Goal: Task Accomplishment & Management: Complete application form

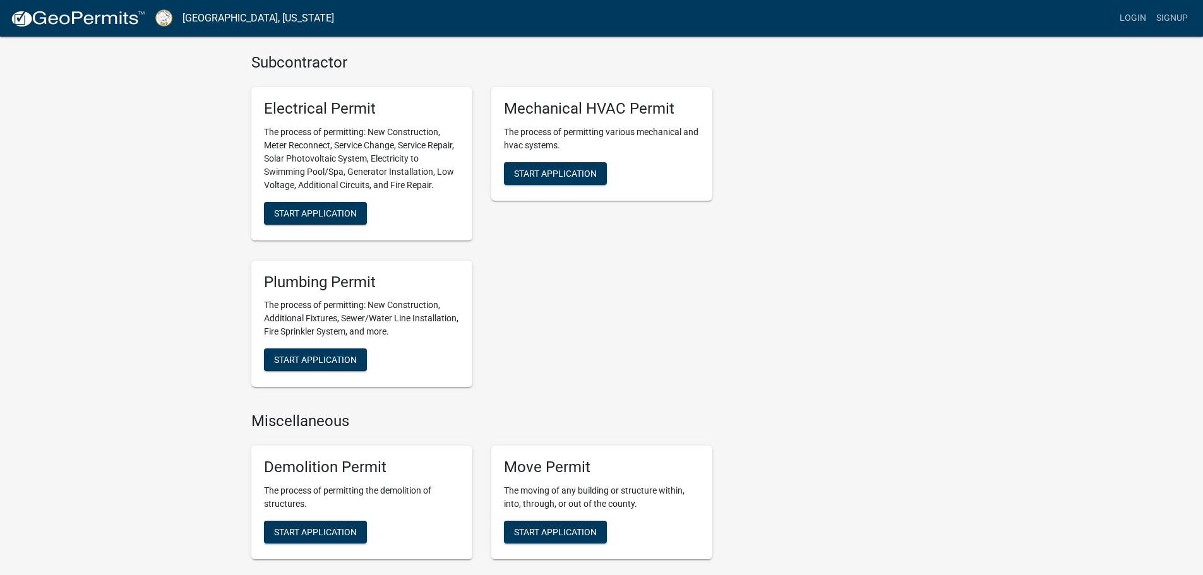
scroll to position [631, 0]
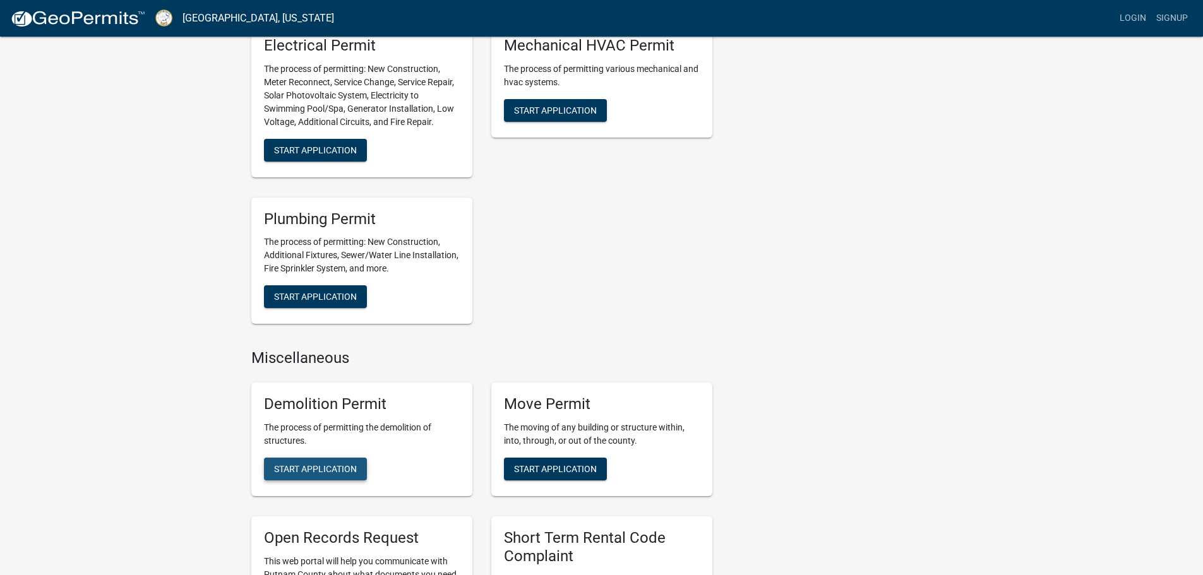
click at [315, 463] on span "Start Application" at bounding box center [315, 468] width 83 height 10
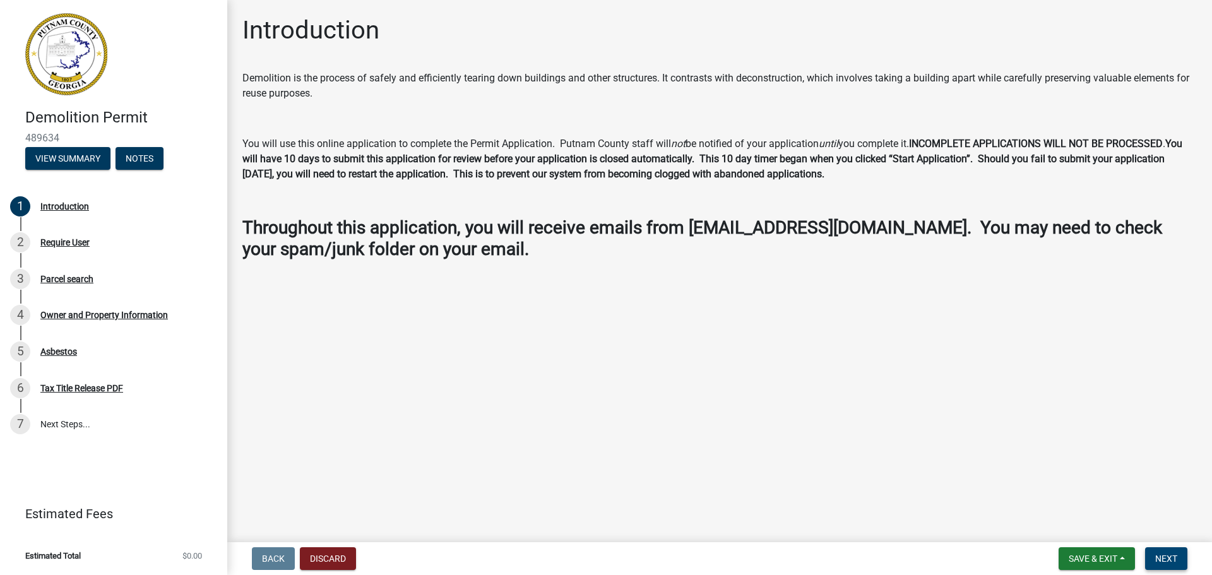
click at [1169, 559] on span "Next" at bounding box center [1166, 559] width 22 height 10
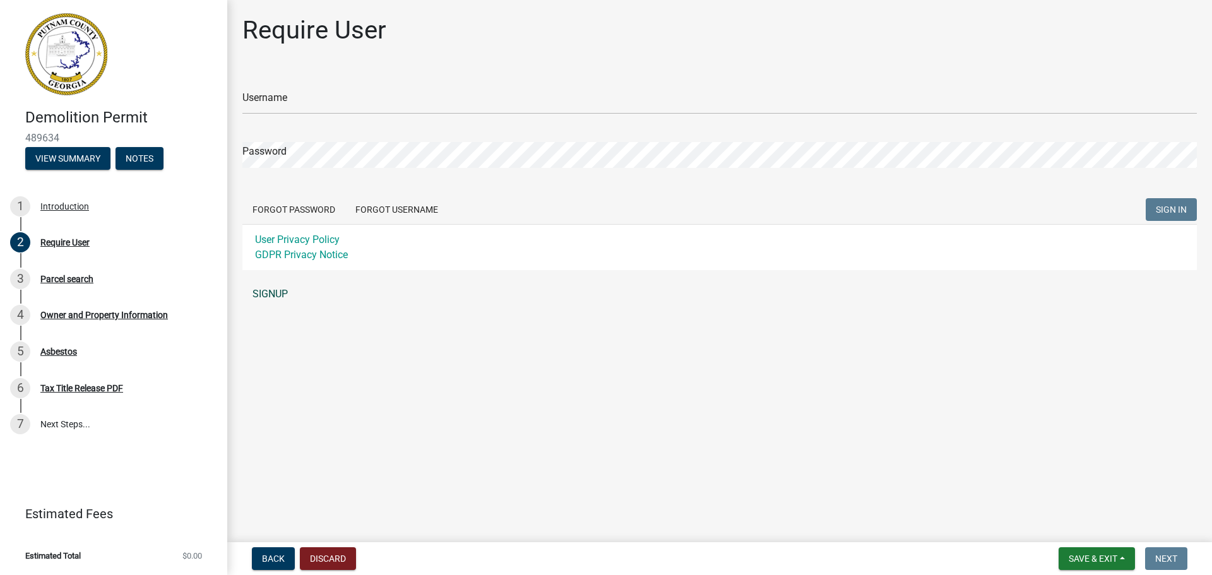
click at [273, 293] on link "SIGNUP" at bounding box center [719, 294] width 955 height 25
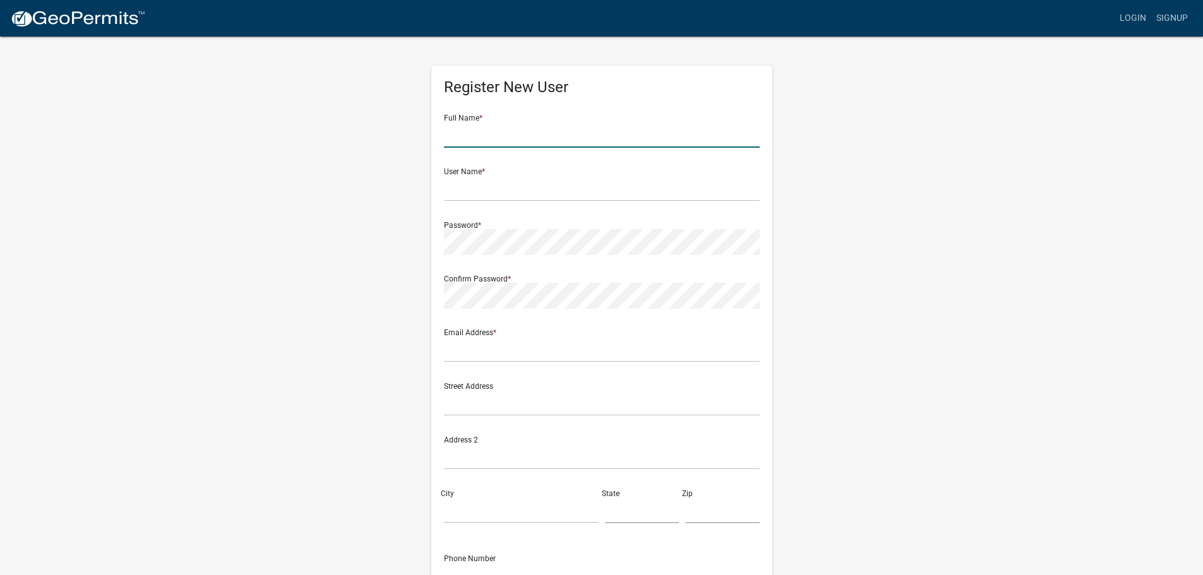
click at [487, 132] on input "text" at bounding box center [602, 135] width 316 height 26
type input "David Branch"
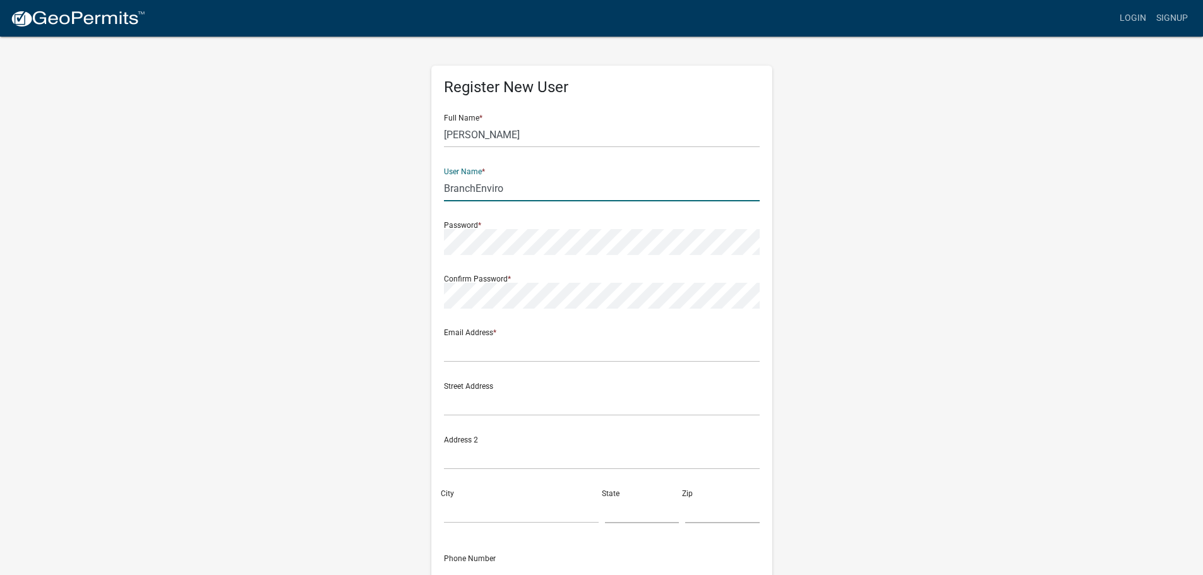
type input "BranchEnviro"
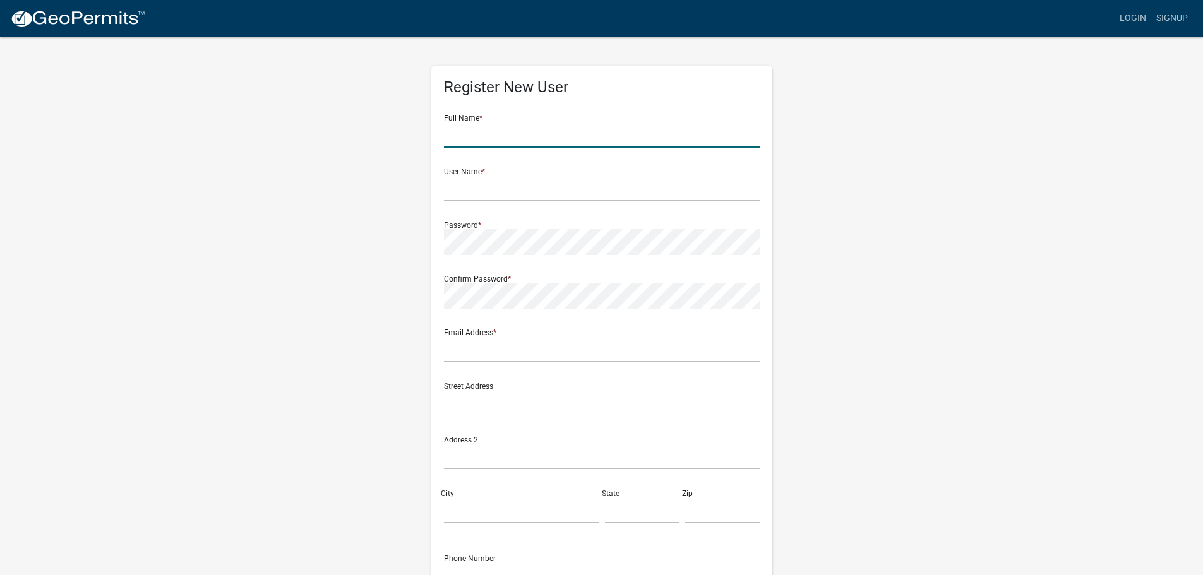
click at [496, 138] on input "text" at bounding box center [602, 135] width 316 height 26
type input "David Branch"
click at [523, 184] on input "text" at bounding box center [602, 189] width 316 height 26
type input "BranchEnviro"
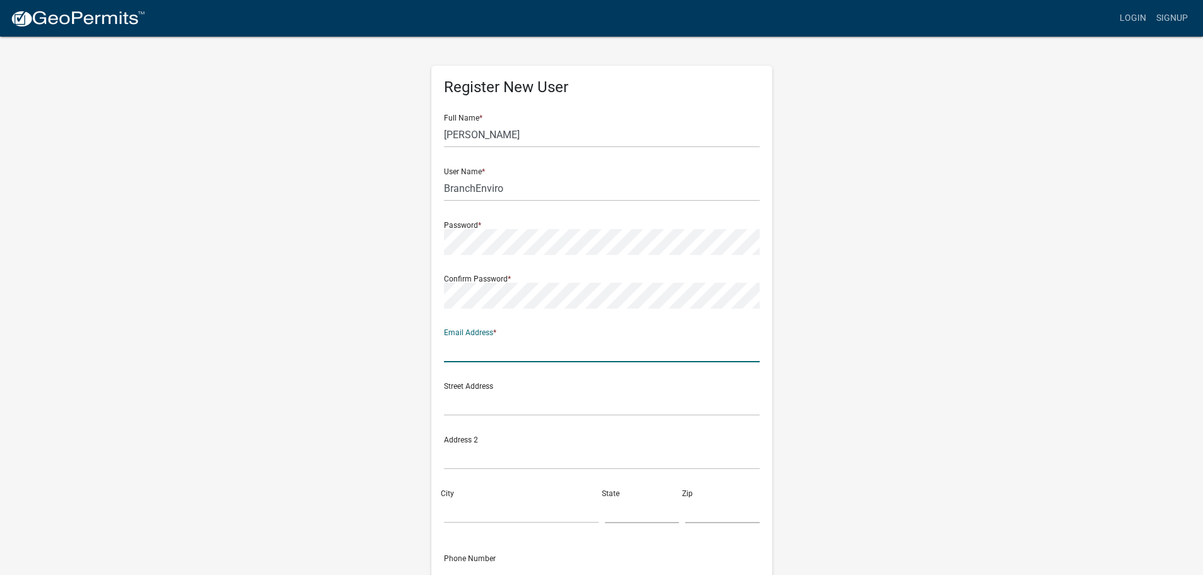
click at [472, 351] on input "text" at bounding box center [602, 350] width 316 height 26
type input "info@branchenviro.com"
click at [513, 402] on input "text" at bounding box center [602, 403] width 316 height 26
type input "72 1/2 N Main Street"
click at [473, 506] on input "City" at bounding box center [521, 511] width 155 height 26
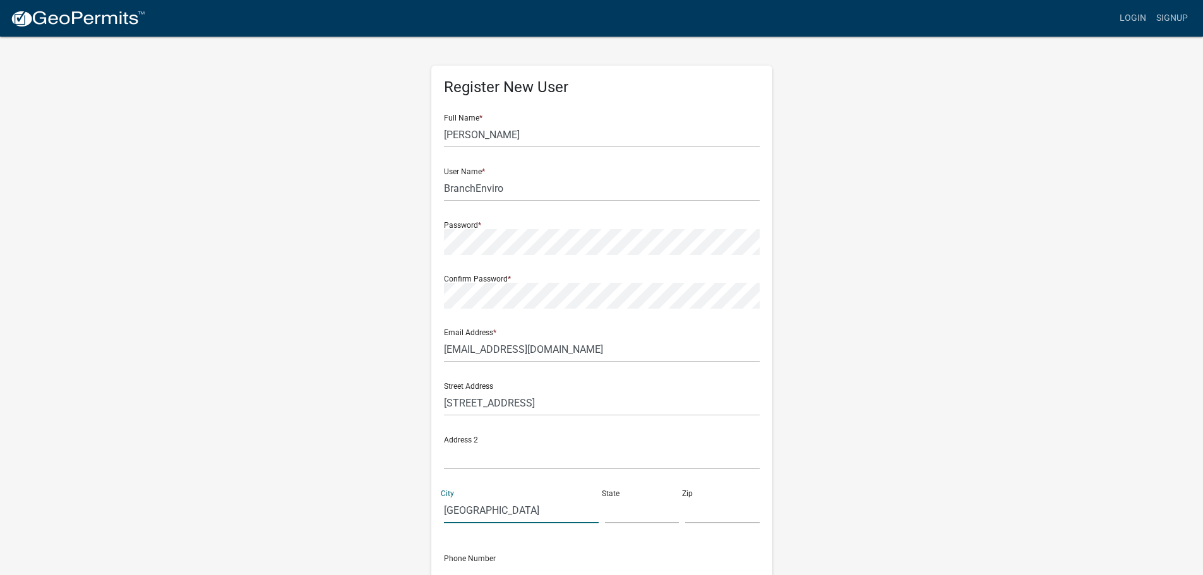
type input "Watkinsville"
type input "GA"
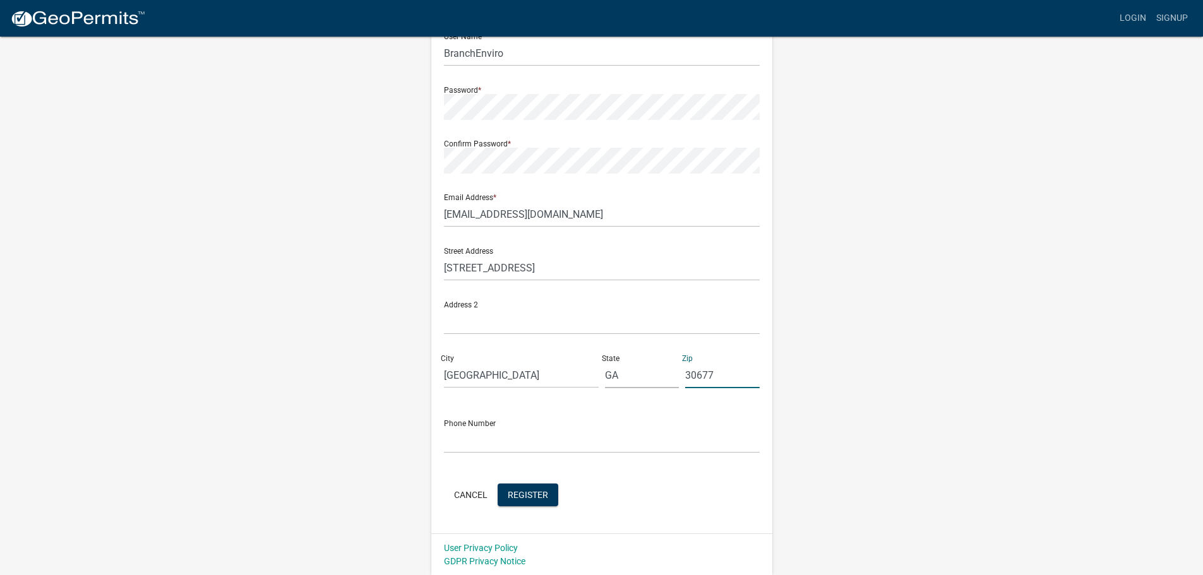
scroll to position [136, 0]
type input "30677"
click at [498, 435] on input "text" at bounding box center [602, 440] width 316 height 26
type input "7063100097"
click at [532, 492] on span "Register" at bounding box center [528, 494] width 40 height 10
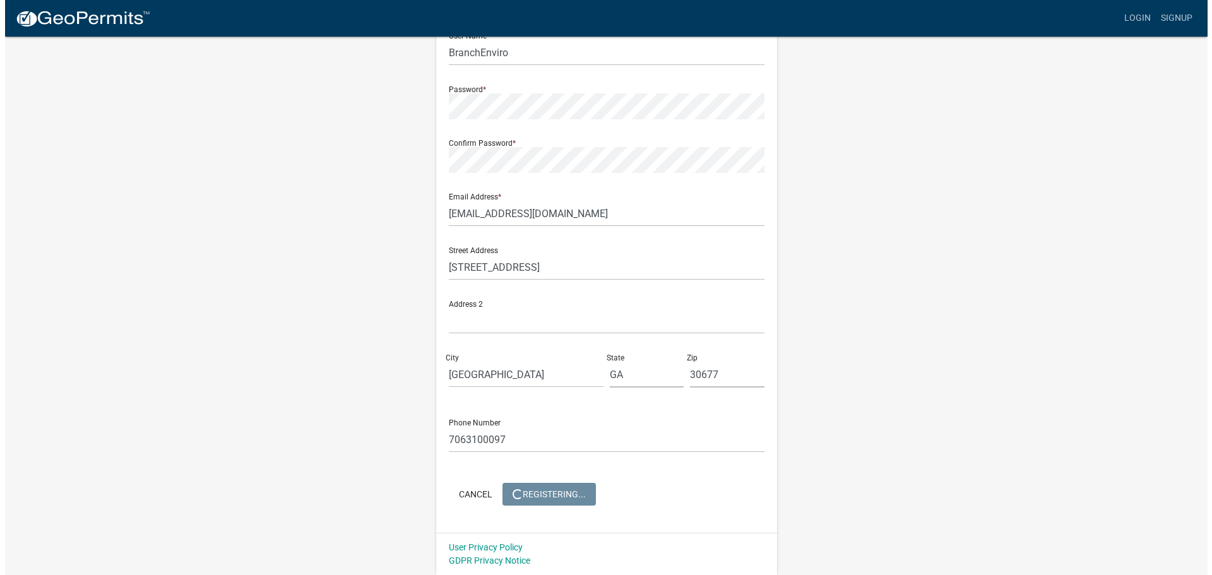
scroll to position [0, 0]
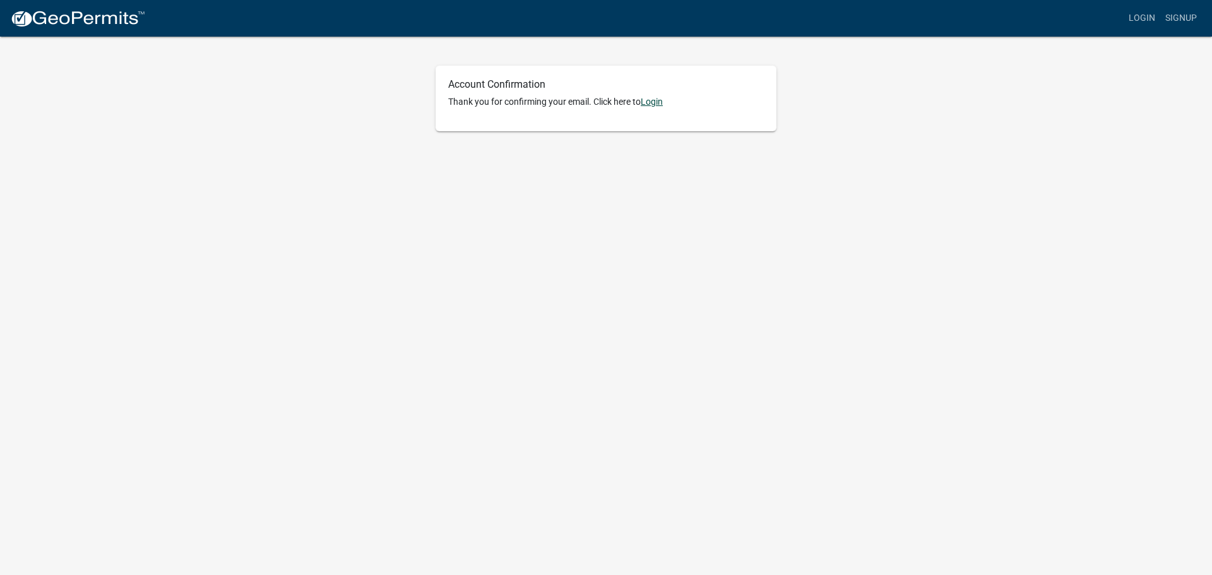
click at [656, 100] on link "Login" at bounding box center [652, 102] width 22 height 10
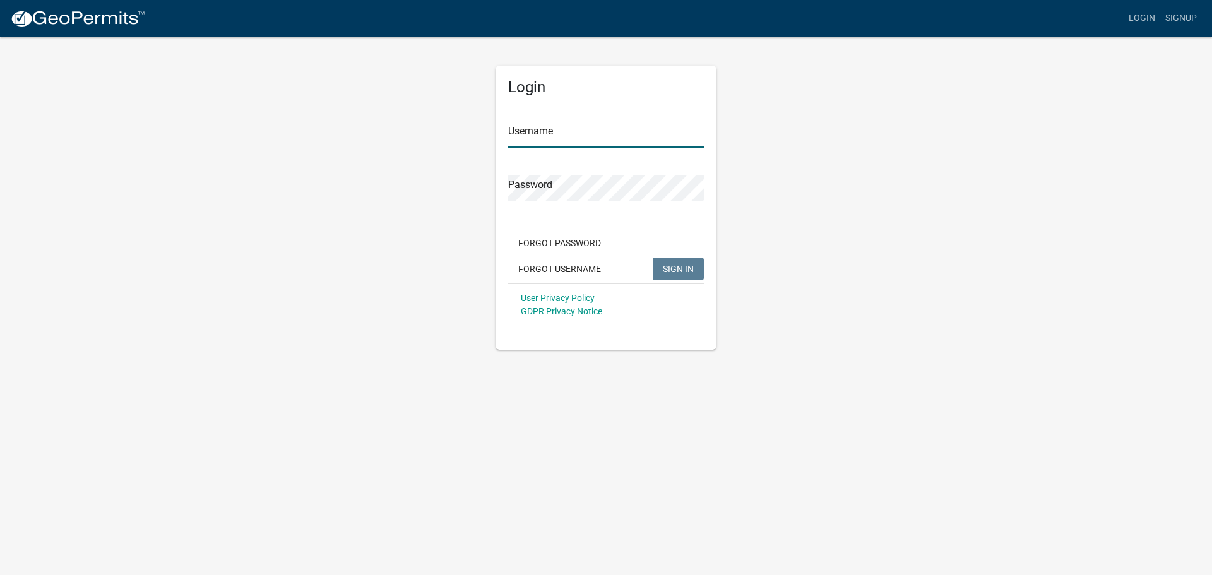
click at [546, 131] on input "Username" at bounding box center [606, 135] width 196 height 26
type input "b"
type input "BranchEnviro"
click at [653, 258] on button "SIGN IN" at bounding box center [678, 269] width 51 height 23
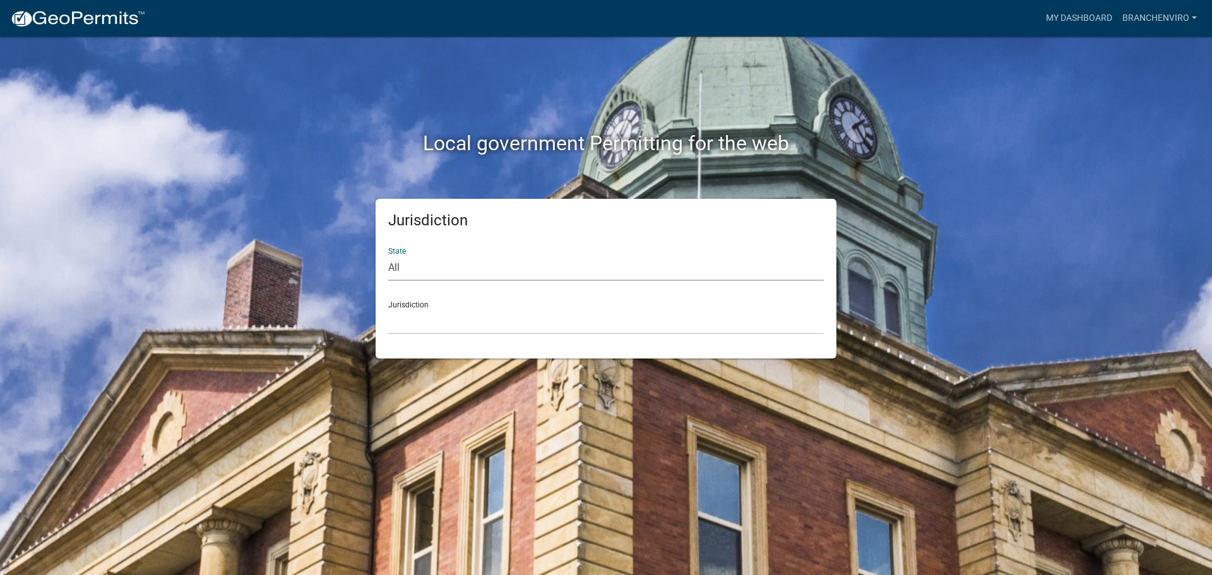
click at [425, 270] on select "All Colorado Georgia Indiana Iowa Kansas Minnesota Ohio South Carolina Wisconsin" at bounding box center [606, 268] width 436 height 26
select select "Georgia"
click at [388, 255] on select "All Colorado Georgia Indiana Iowa Kansas Minnesota Ohio South Carolina Wisconsin" at bounding box center [606, 268] width 436 height 26
click at [427, 328] on select "Carroll County, Georgia Cook County, Georgia Crawford County, Georgia Gilmer Co…" at bounding box center [606, 322] width 436 height 26
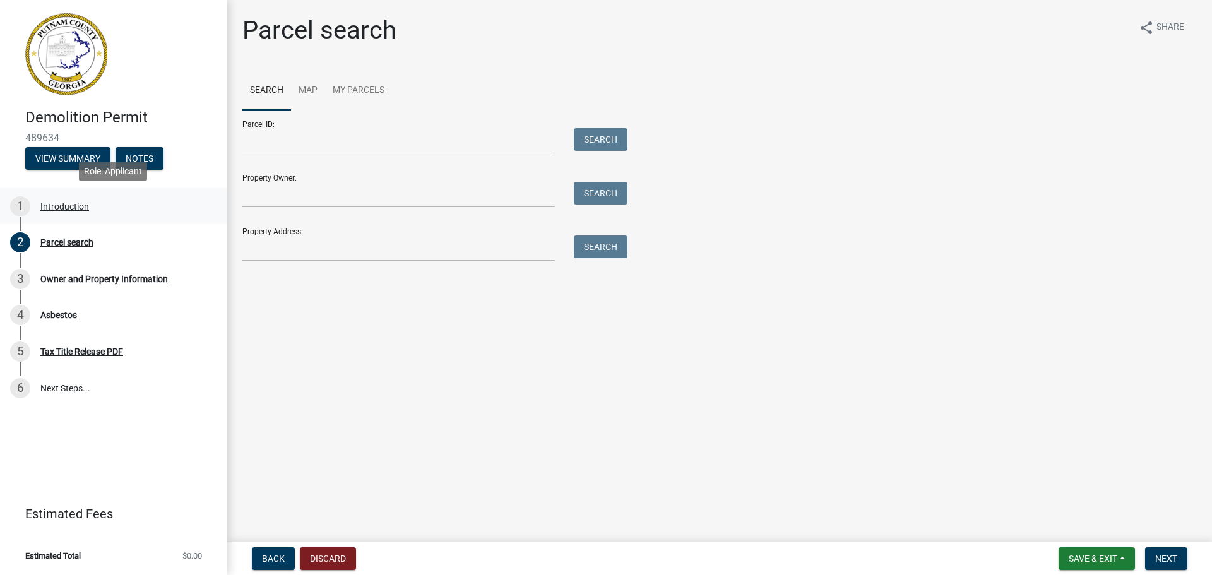
click at [53, 204] on div "Introduction" at bounding box center [64, 206] width 49 height 9
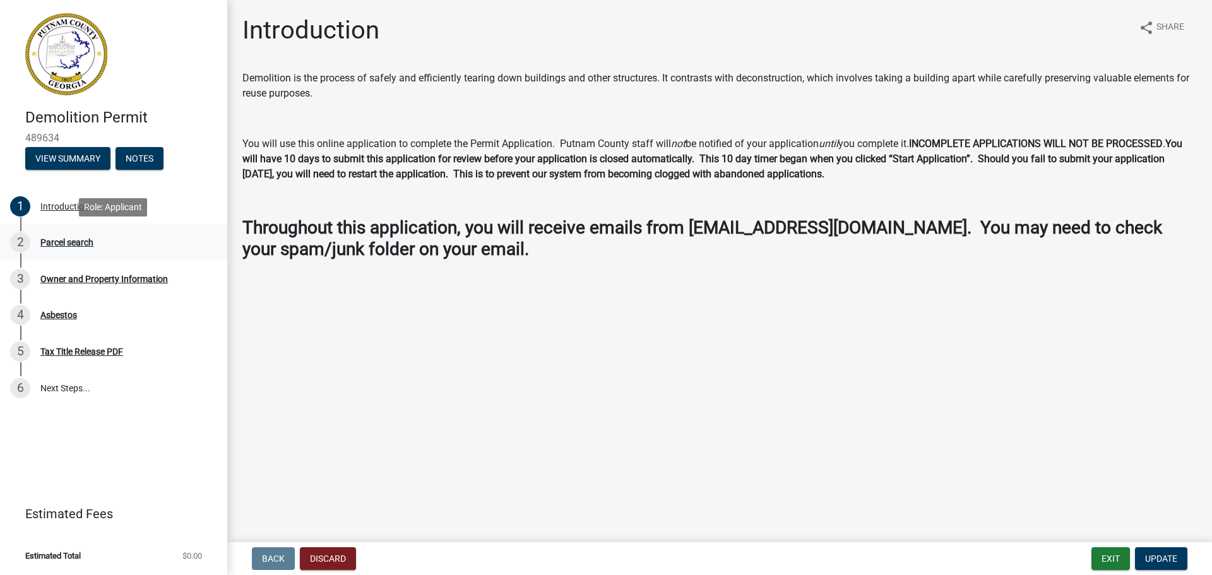
click at [66, 241] on div "Parcel search" at bounding box center [66, 242] width 53 height 9
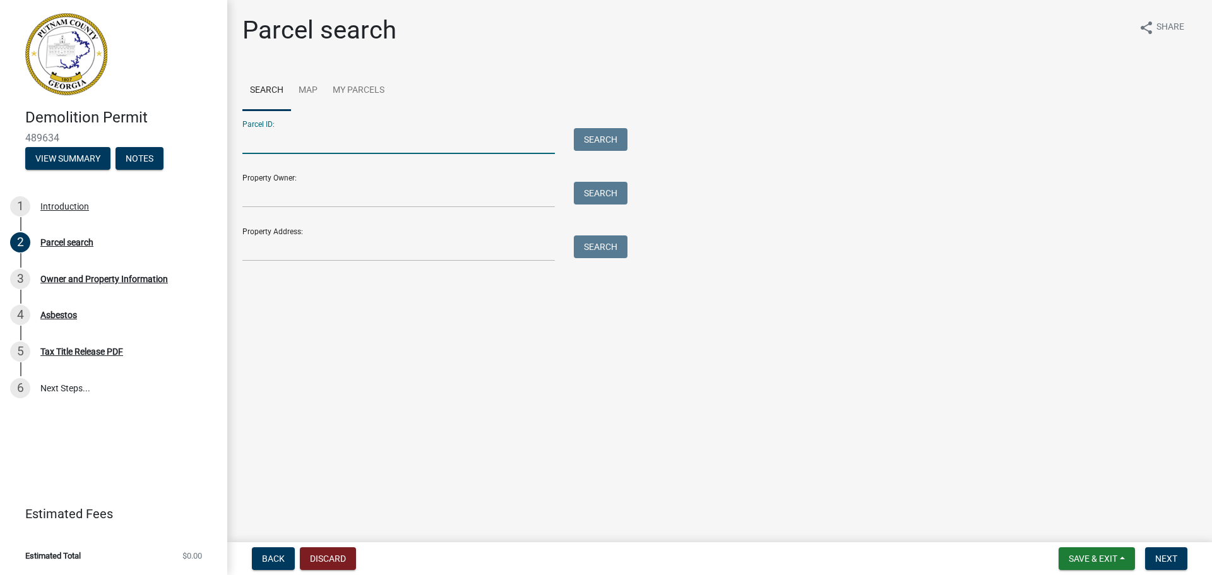
click at [338, 138] on input "Parcel ID:" at bounding box center [398, 141] width 313 height 26
click at [287, 244] on input "Property Address:" at bounding box center [398, 249] width 313 height 26
click at [284, 244] on input "Property Address:" at bounding box center [398, 249] width 313 height 26
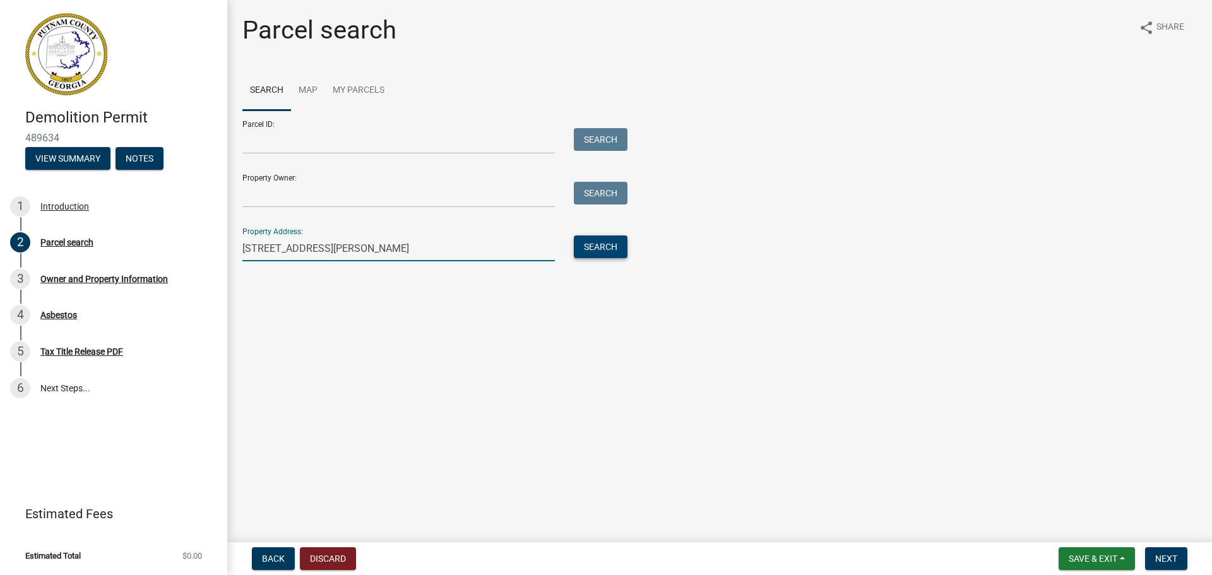
type input "[STREET_ADDRESS][PERSON_NAME]"
click at [597, 244] on button "Search" at bounding box center [601, 247] width 54 height 23
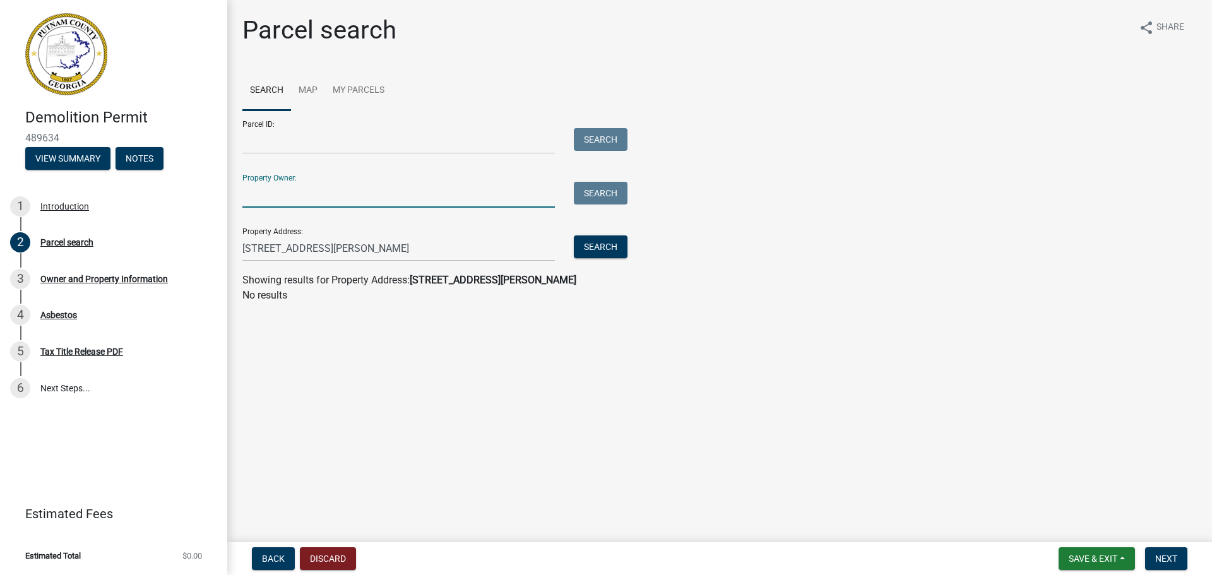
click at [295, 191] on input "Property Owner:" at bounding box center [398, 195] width 313 height 26
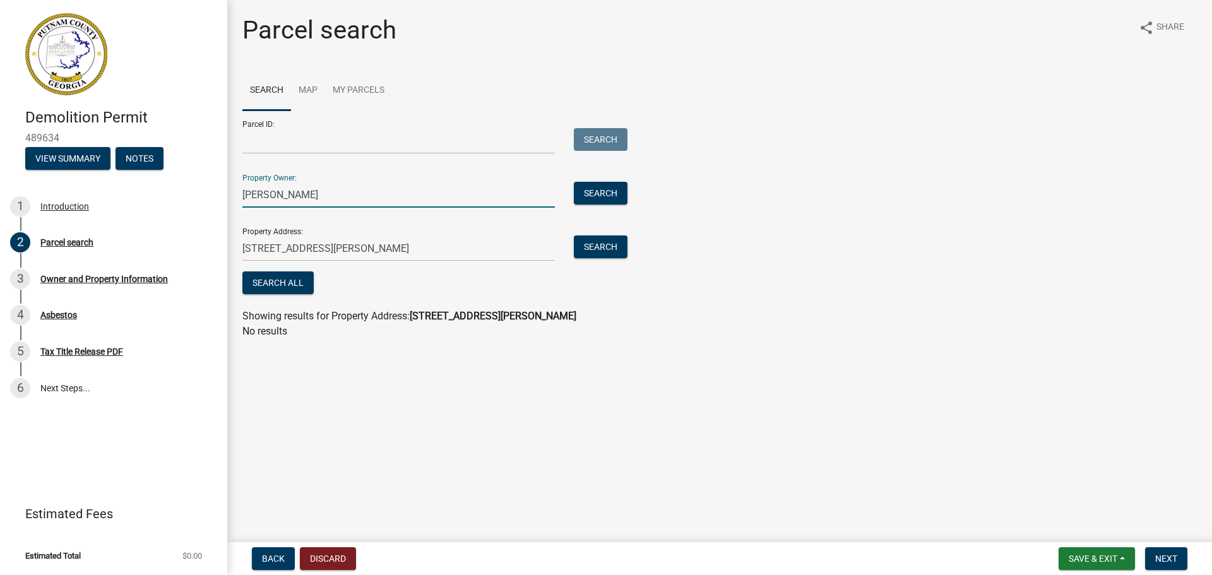
type input "[PERSON_NAME]"
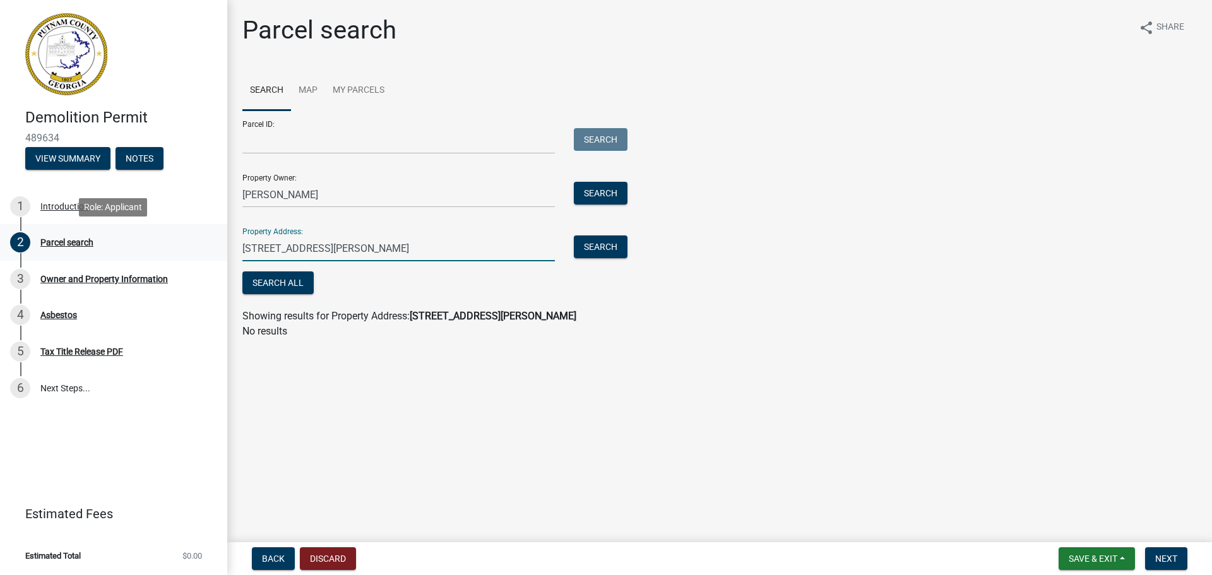
drag, startPoint x: 266, startPoint y: 249, endPoint x: 207, endPoint y: 248, distance: 58.8
click at [207, 248] on div "Demolition Permit 489634 View Summary Notes 1 Introduction 2 Parcel search 3 Ow…" at bounding box center [606, 287] width 1212 height 575
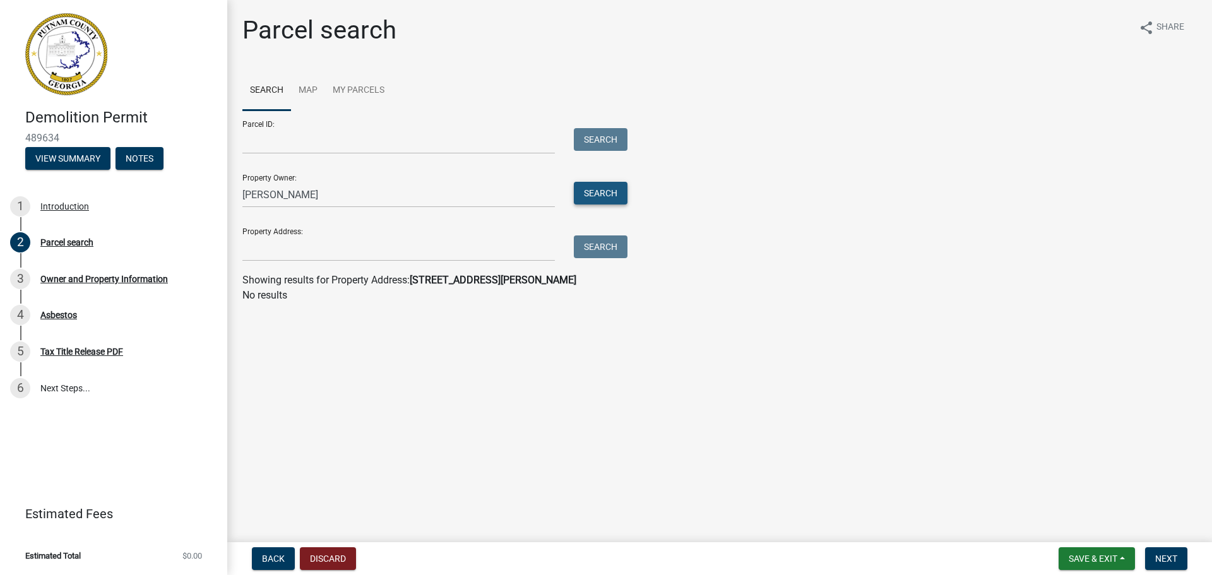
click at [587, 186] on button "Search" at bounding box center [601, 193] width 54 height 23
click at [605, 197] on button "Search" at bounding box center [601, 193] width 54 height 23
drag, startPoint x: 323, startPoint y: 188, endPoint x: 119, endPoint y: 197, distance: 203.5
click at [119, 197] on div "Demolition Permit 489634 View Summary Notes 1 Introduction 2 Parcel search 3 Ow…" at bounding box center [606, 287] width 1212 height 575
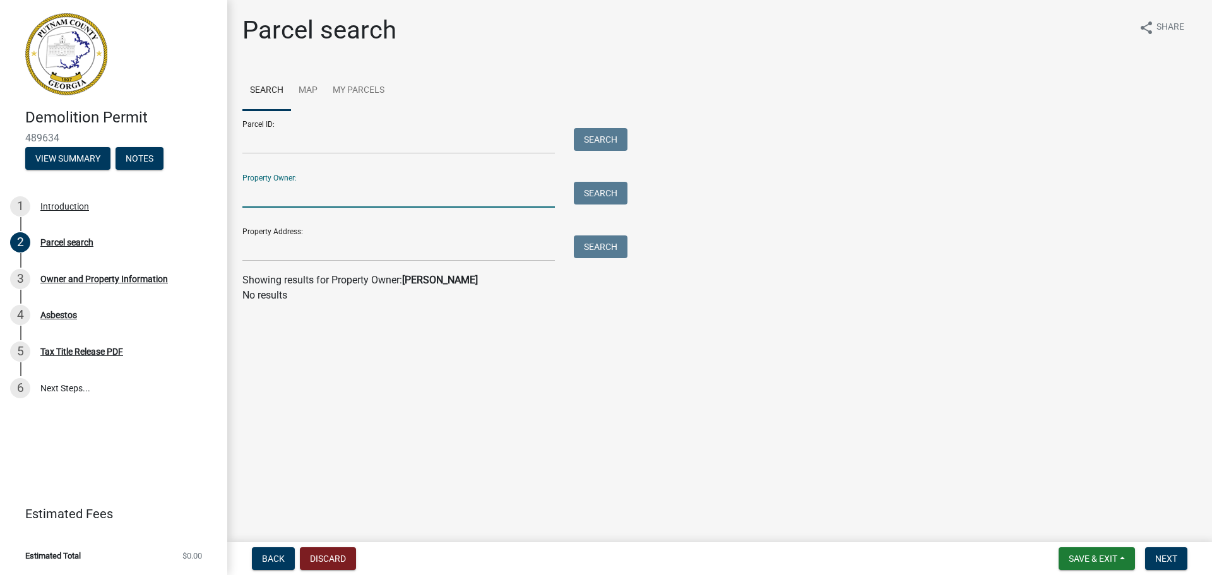
click at [268, 88] on link "Search" at bounding box center [266, 91] width 49 height 40
click at [289, 249] on input "Property Address:" at bounding box center [398, 249] width 313 height 26
click at [324, 241] on input "Property Address:" at bounding box center [398, 249] width 313 height 26
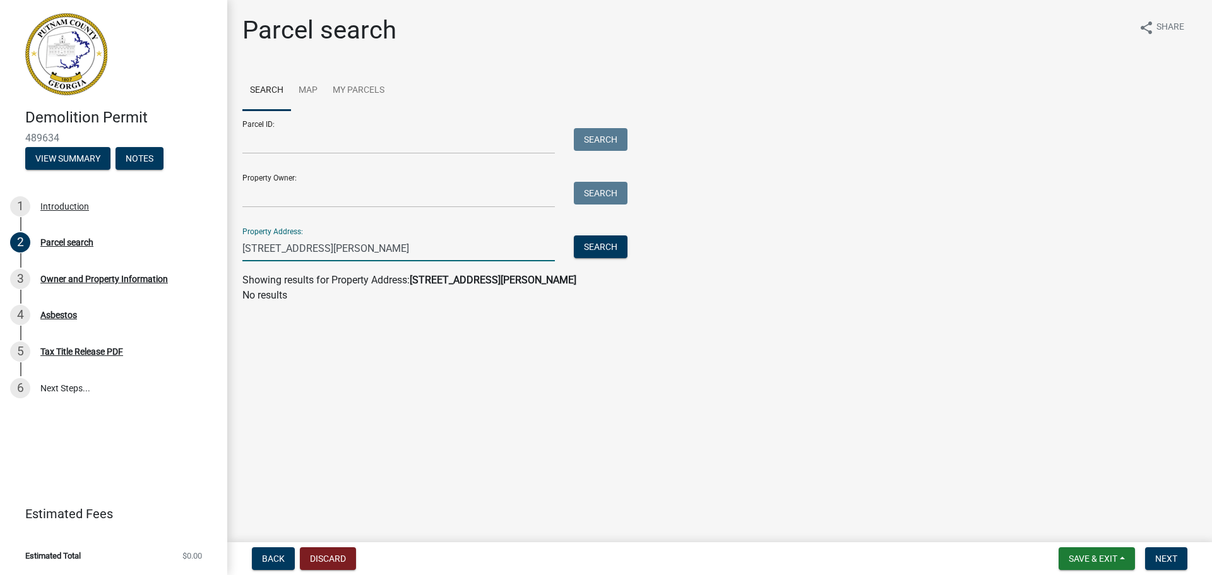
type input "[STREET_ADDRESS][PERSON_NAME]"
click at [425, 278] on strong "[STREET_ADDRESS][PERSON_NAME]" at bounding box center [493, 280] width 167 height 12
drag, startPoint x: 244, startPoint y: 250, endPoint x: 191, endPoint y: 252, distance: 53.7
click at [191, 252] on div "Demolition Permit 489634 View Summary Notes 1 Introduction 2 Parcel search 3 Ow…" at bounding box center [606, 287] width 1212 height 575
click at [302, 95] on link "Map" at bounding box center [308, 91] width 34 height 40
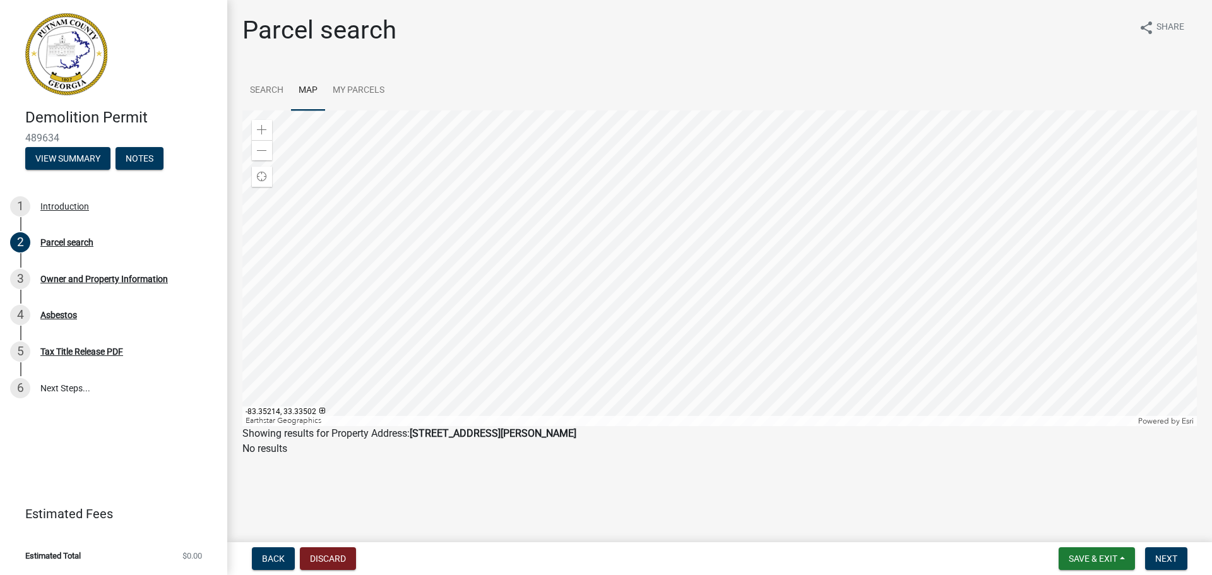
click at [839, 249] on div at bounding box center [719, 268] width 955 height 316
click at [734, 253] on div at bounding box center [719, 268] width 955 height 316
click at [266, 87] on link "Search" at bounding box center [266, 91] width 49 height 40
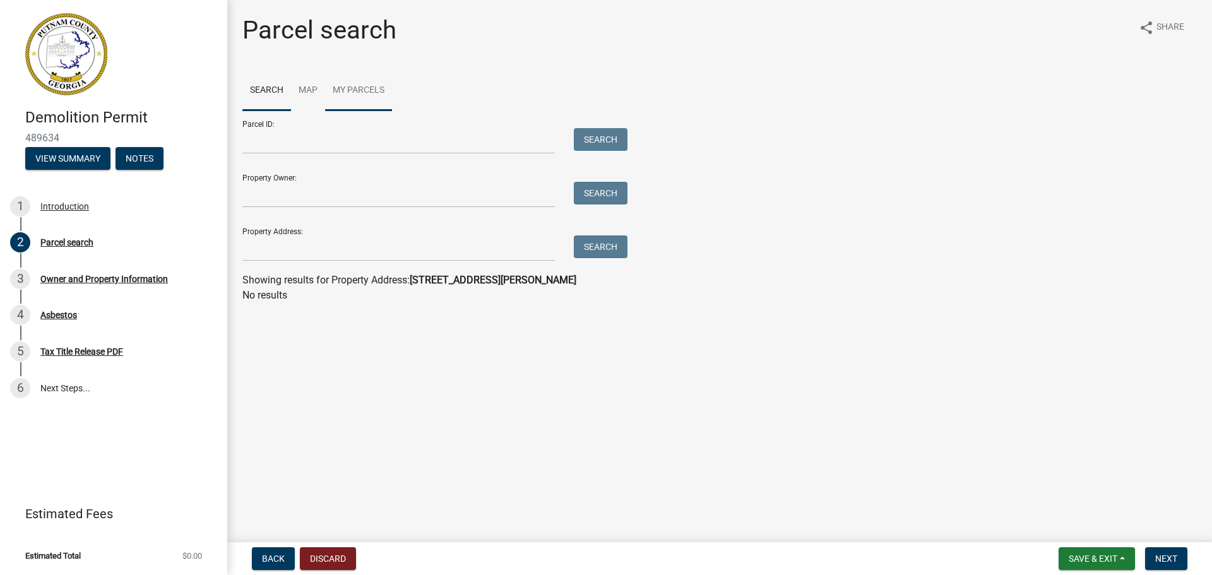
click at [349, 84] on link "My Parcels" at bounding box center [358, 91] width 67 height 40
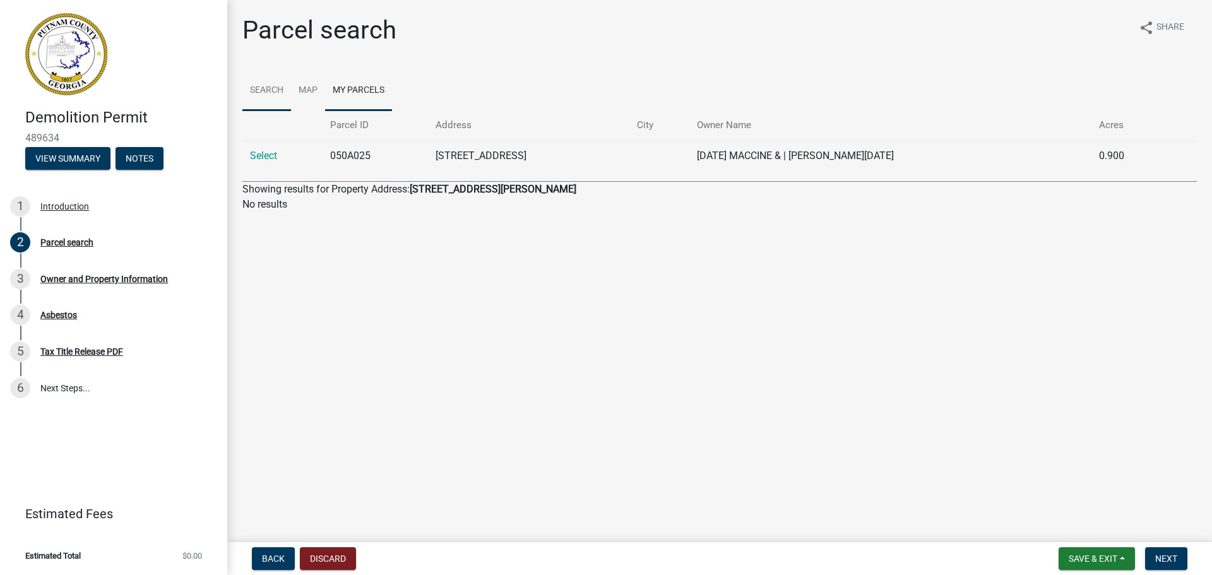
click at [265, 85] on link "Search" at bounding box center [266, 91] width 49 height 40
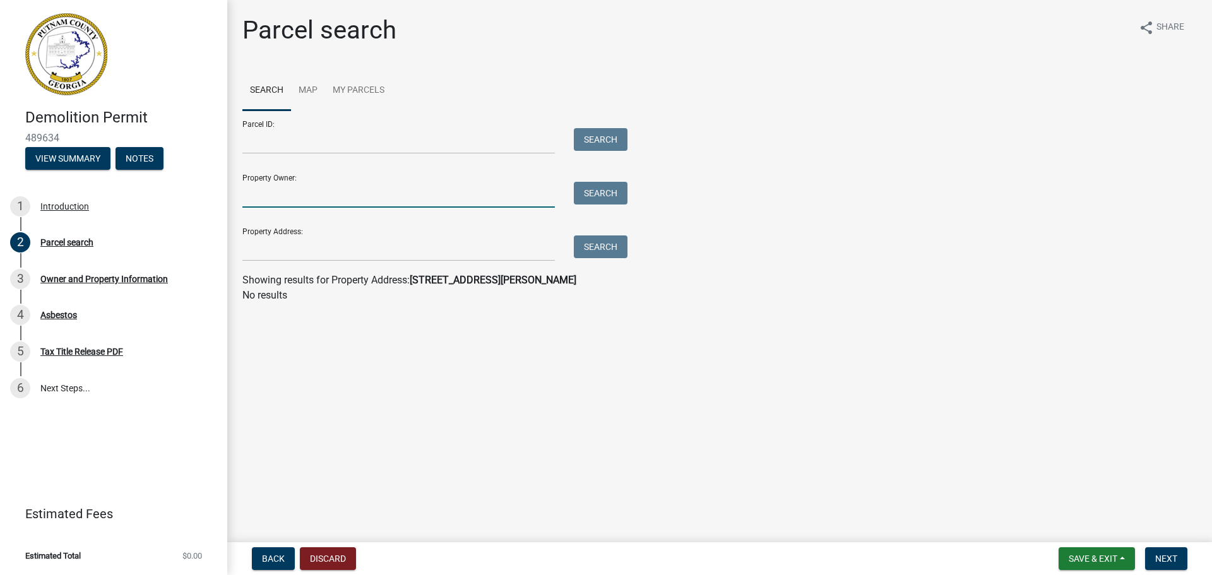
click at [309, 193] on input "Property Owner:" at bounding box center [398, 195] width 313 height 26
type input "[PERSON_NAME]"
click at [622, 196] on button "Search" at bounding box center [601, 193] width 54 height 23
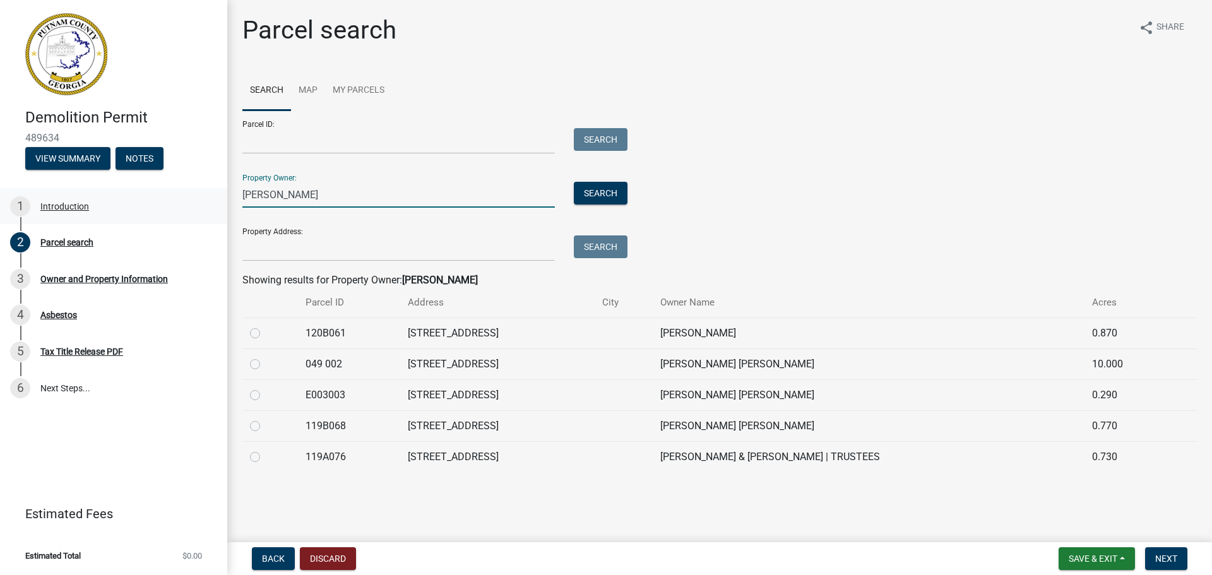
drag, startPoint x: 287, startPoint y: 194, endPoint x: 208, endPoint y: 193, distance: 79.6
click at [208, 193] on div "Demolition Permit 489634 View Summary Notes 1 Introduction 2 Parcel search 3 Ow…" at bounding box center [606, 287] width 1212 height 575
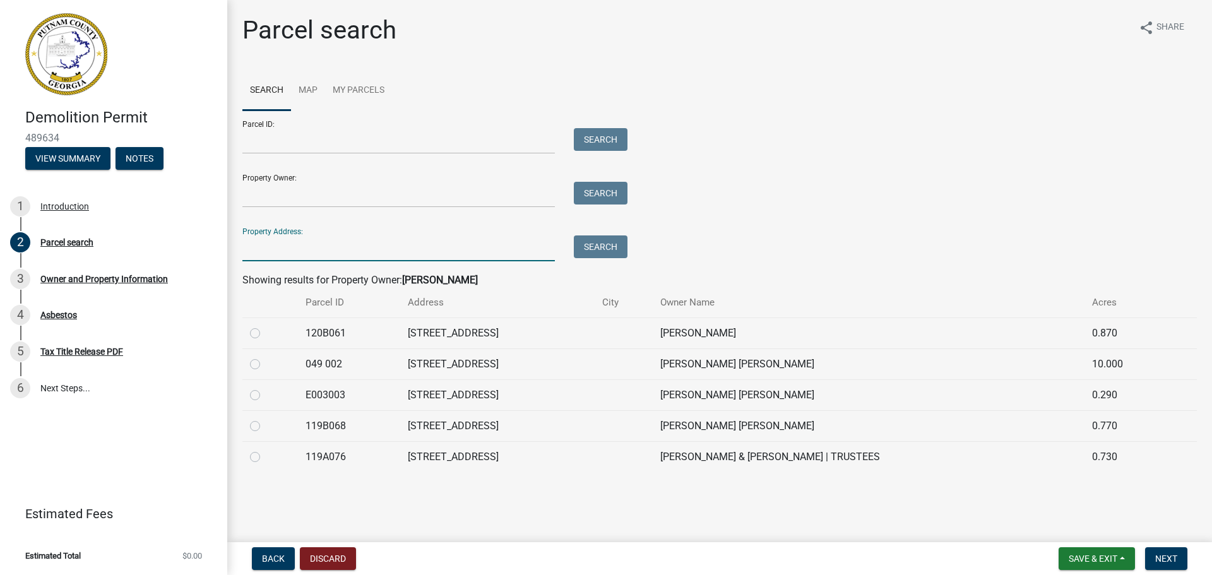
click at [287, 254] on input "Property Address:" at bounding box center [398, 249] width 313 height 26
type input "[STREET_ADDRESS][PERSON_NAME]"
click at [1170, 556] on span "Next" at bounding box center [1166, 559] width 22 height 10
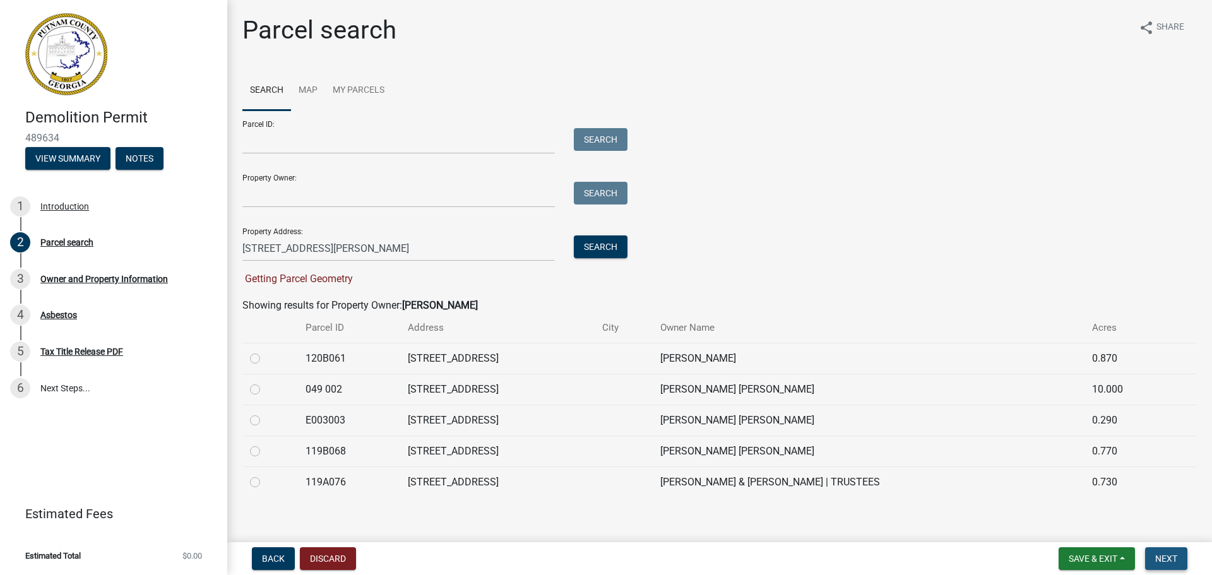
click at [1171, 554] on span "Next" at bounding box center [1166, 559] width 22 height 10
click at [294, 275] on span "Getting Parcel Geometry" at bounding box center [297, 279] width 110 height 12
click at [588, 246] on button "Search" at bounding box center [601, 247] width 54 height 23
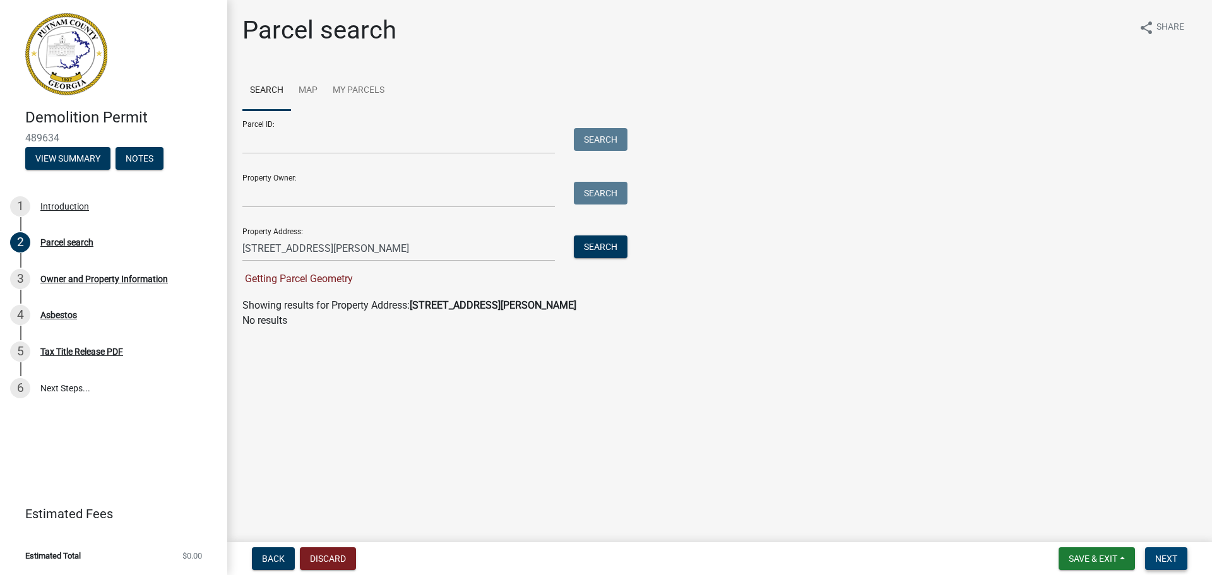
click at [1176, 561] on span "Next" at bounding box center [1166, 559] width 22 height 10
click at [583, 244] on button "Search" at bounding box center [601, 247] width 54 height 23
click at [354, 87] on link "My Parcels" at bounding box center [358, 91] width 67 height 40
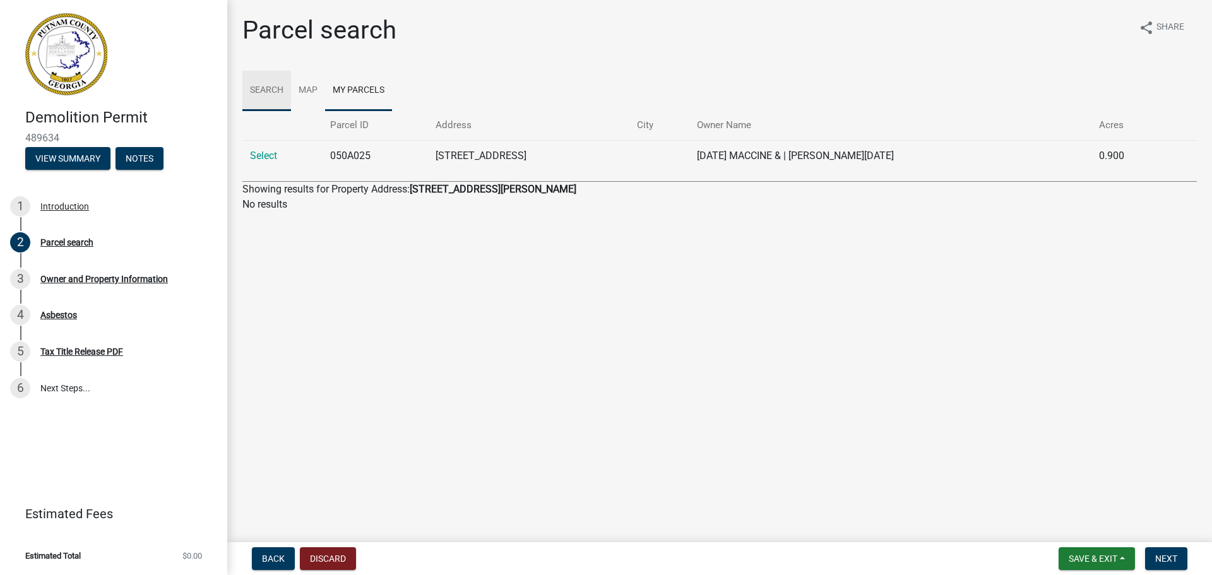
click at [278, 86] on link "Search" at bounding box center [266, 91] width 49 height 40
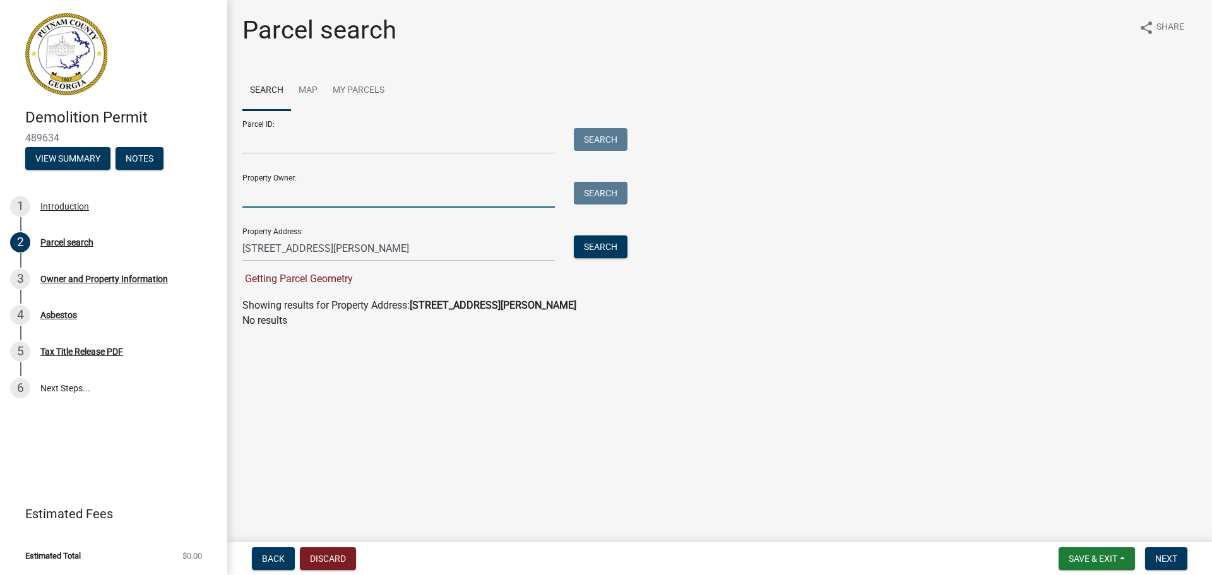
click at [289, 207] on input "Property Owner:" at bounding box center [398, 195] width 313 height 26
type input "[PERSON_NAME]"
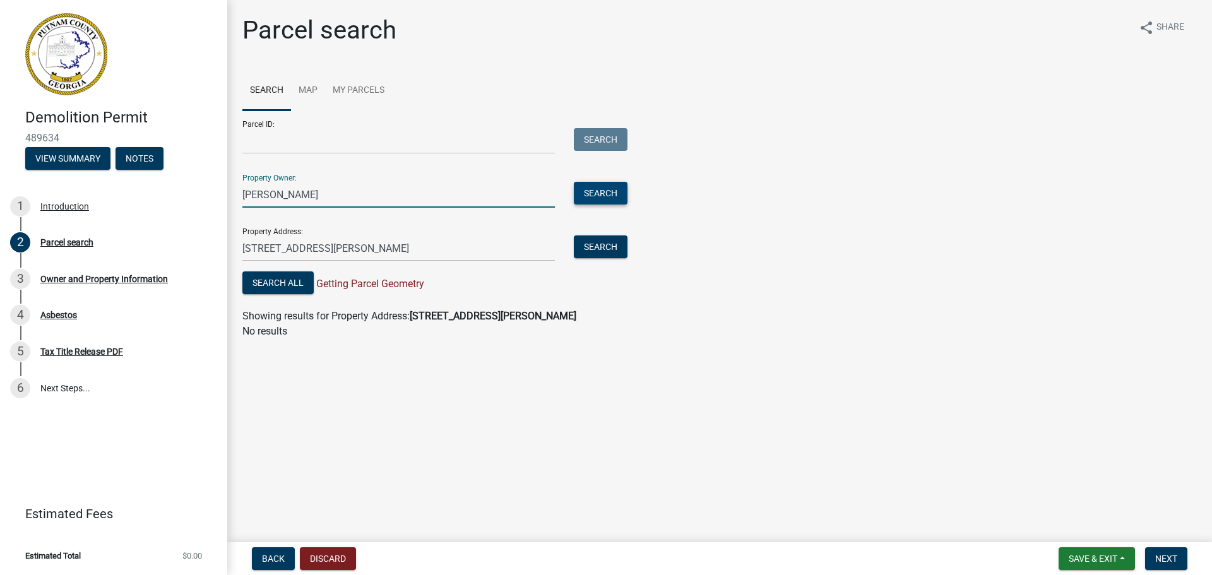
click at [625, 194] on button "Search" at bounding box center [601, 193] width 54 height 23
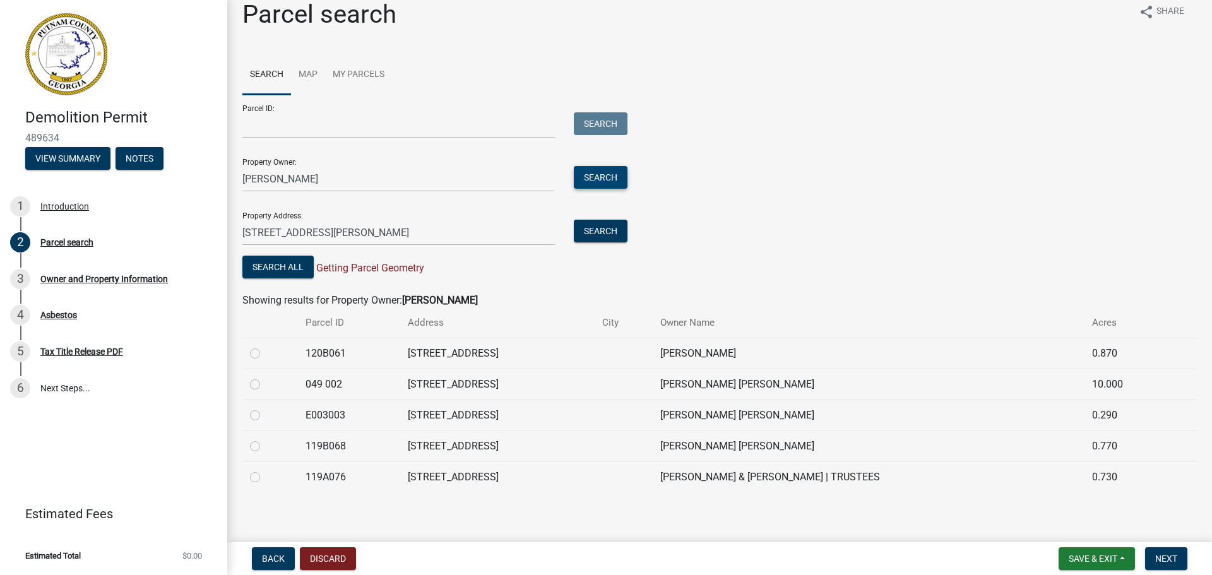
scroll to position [20, 0]
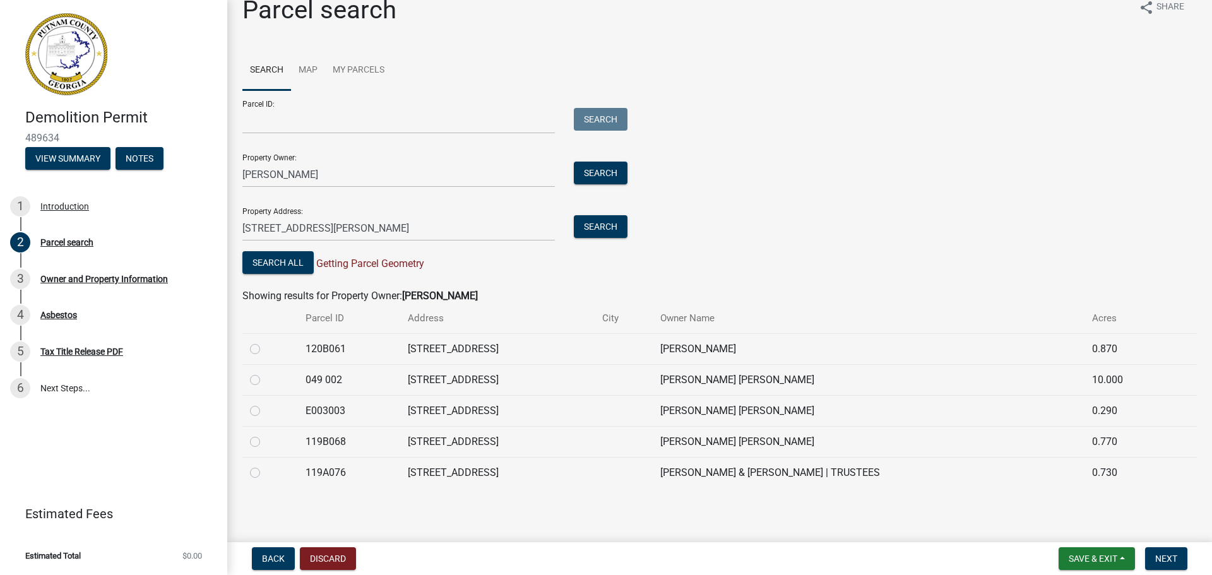
click at [394, 261] on span "Getting Parcel Geometry" at bounding box center [369, 264] width 110 height 12
click at [281, 261] on button "Search All" at bounding box center [277, 262] width 71 height 23
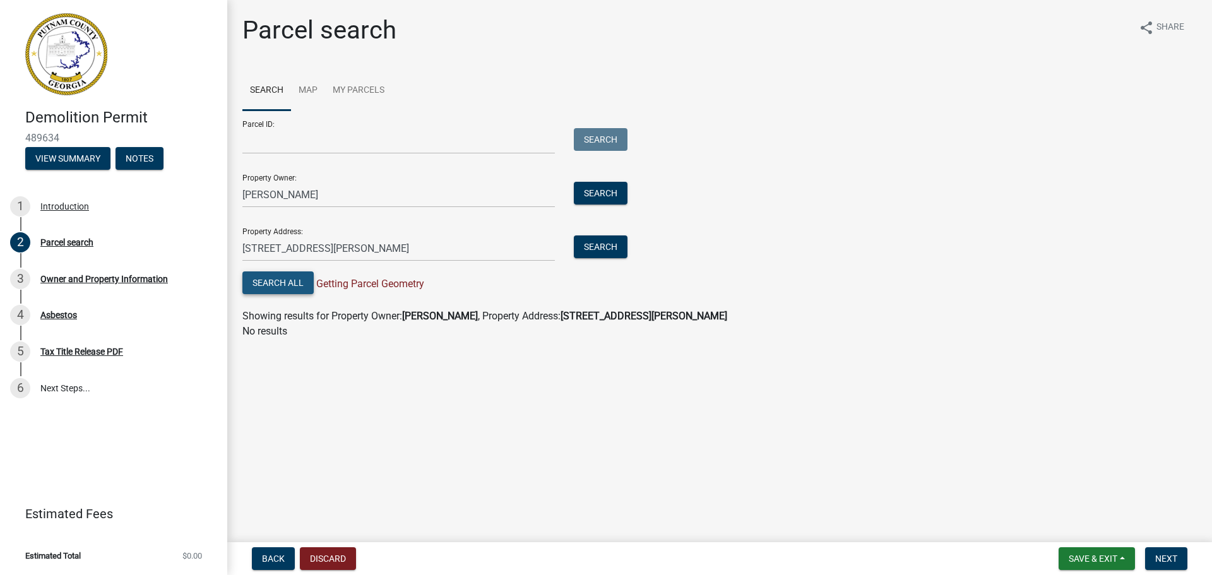
scroll to position [0, 0]
click at [280, 278] on button "Search All" at bounding box center [277, 283] width 71 height 23
drag, startPoint x: 274, startPoint y: 198, endPoint x: 222, endPoint y: 198, distance: 51.8
click at [222, 198] on div "Demolition Permit 489634 View Summary Notes 1 Introduction 2 Parcel search 3 Ow…" at bounding box center [606, 287] width 1212 height 575
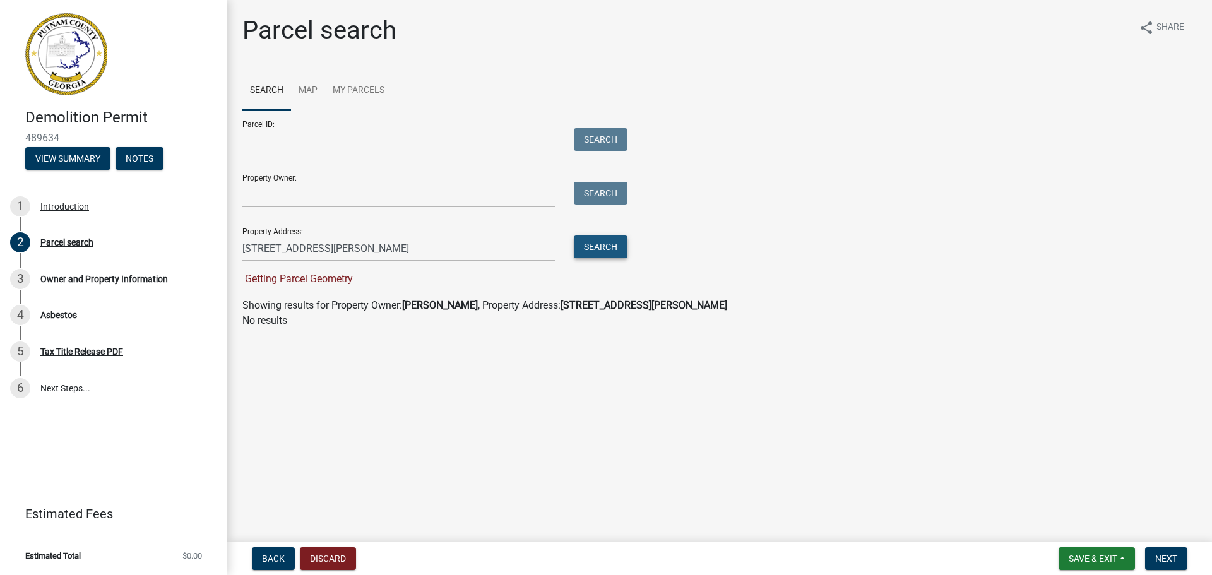
click at [588, 251] on button "Search" at bounding box center [601, 247] width 54 height 23
drag, startPoint x: 422, startPoint y: 253, endPoint x: 226, endPoint y: 263, distance: 196.7
click at [227, 265] on div "Parcel search share Share Search Map My Parcels Parcel ID: Search Property Owne…" at bounding box center [719, 177] width 985 height 325
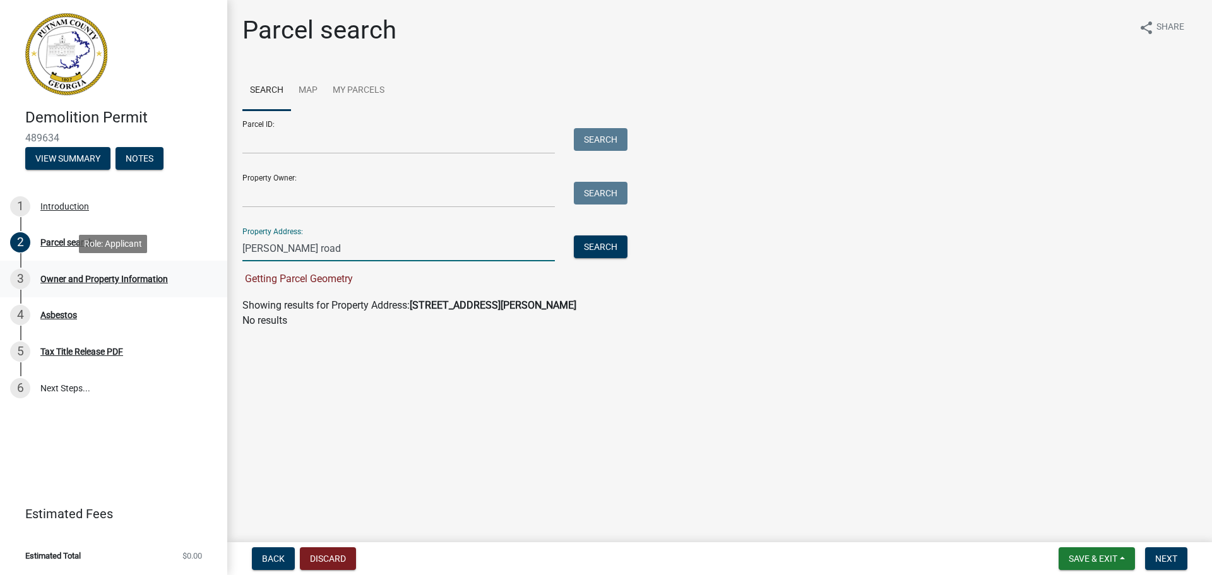
type input "[PERSON_NAME] road"
click at [605, 241] on button "Search" at bounding box center [601, 247] width 54 height 23
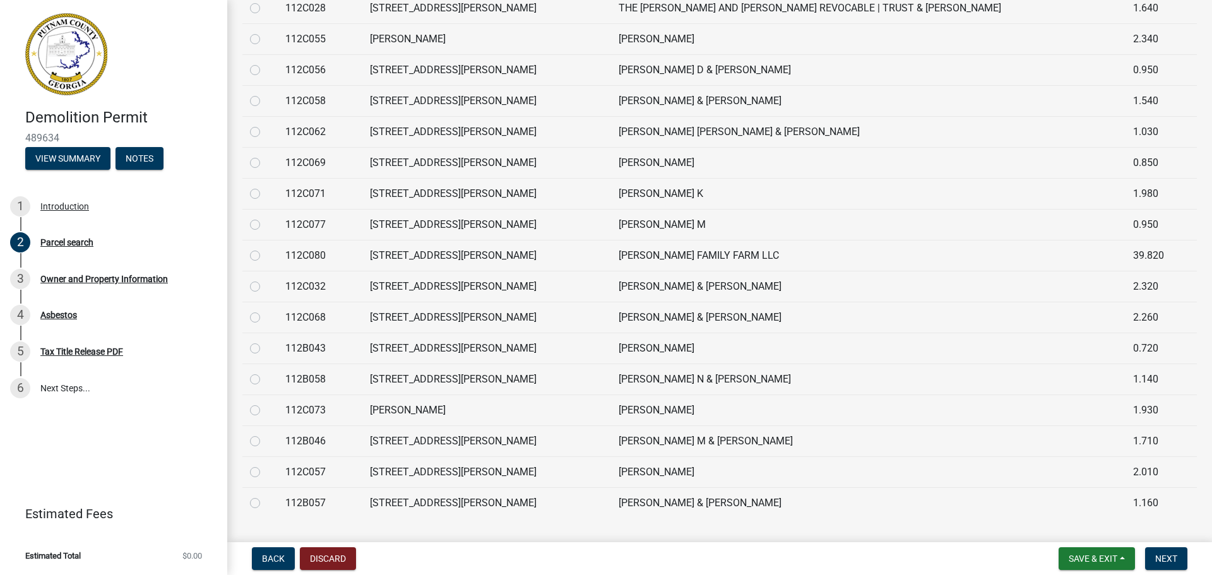
scroll to position [2330, 0]
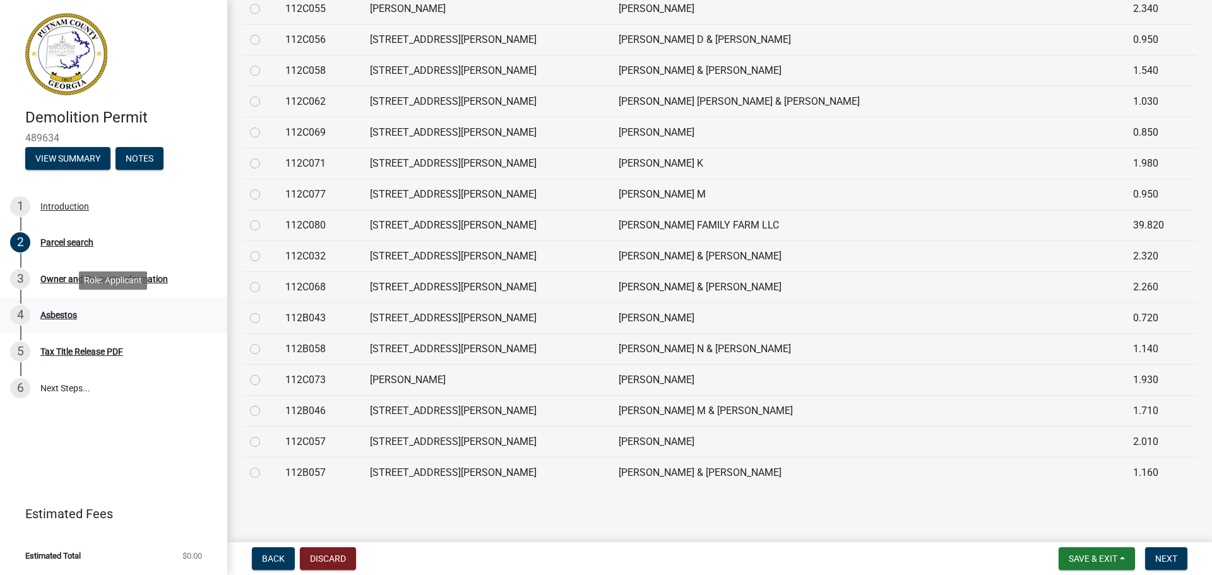
click at [55, 311] on div "Asbestos" at bounding box center [58, 315] width 37 height 9
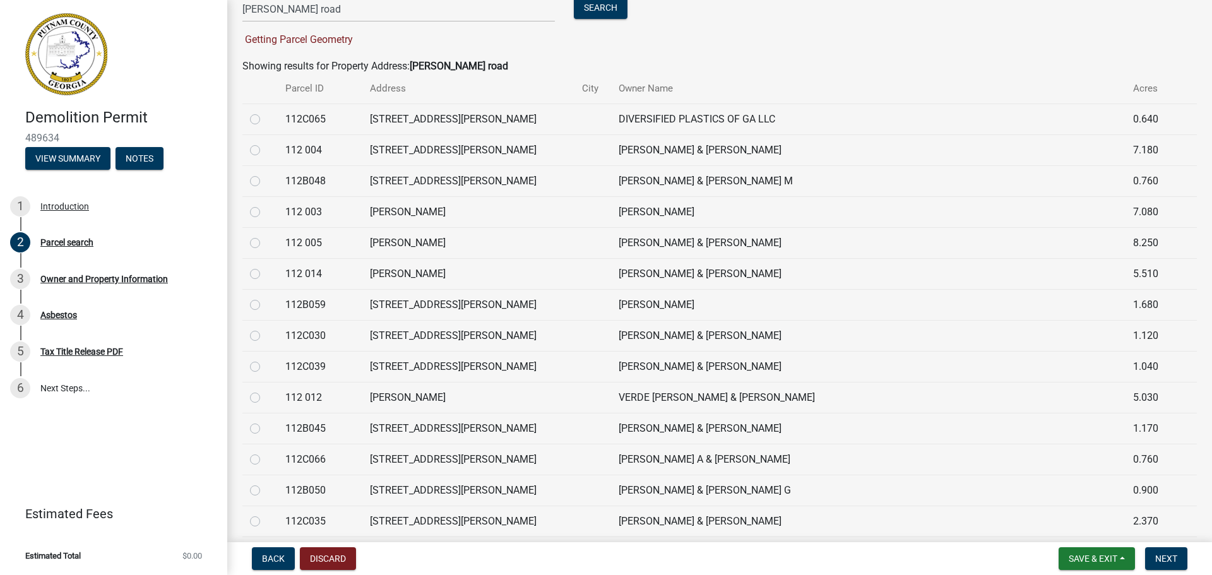
scroll to position [0, 0]
